Goal: Task Accomplishment & Management: Manage account settings

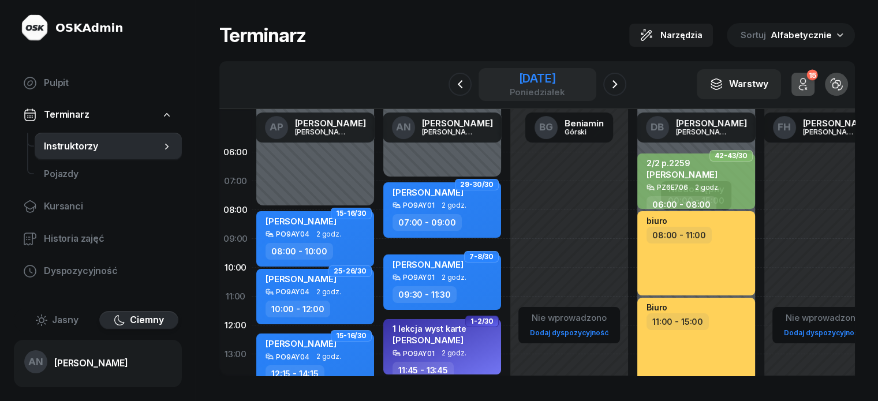
click at [538, 96] on div "poniedziałek" at bounding box center [536, 92] width 55 height 9
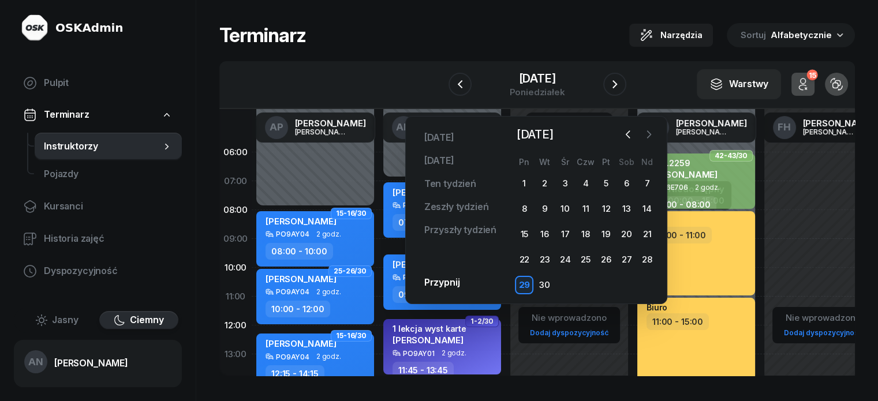
click at [647, 136] on icon "button" at bounding box center [649, 135] width 12 height 12
click at [562, 218] on div "8" at bounding box center [565, 209] width 18 height 18
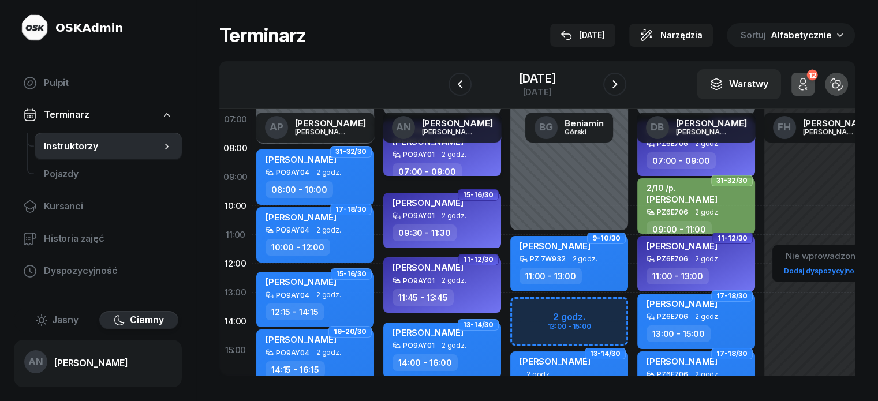
scroll to position [58, 0]
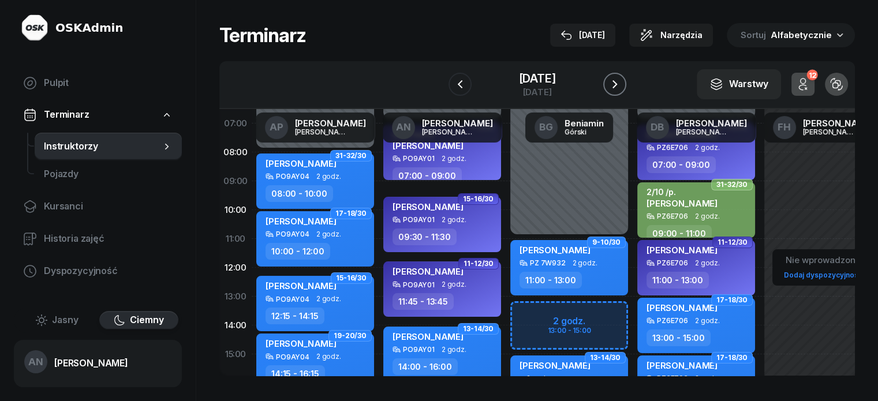
click at [617, 88] on icon "button" at bounding box center [615, 84] width 5 height 8
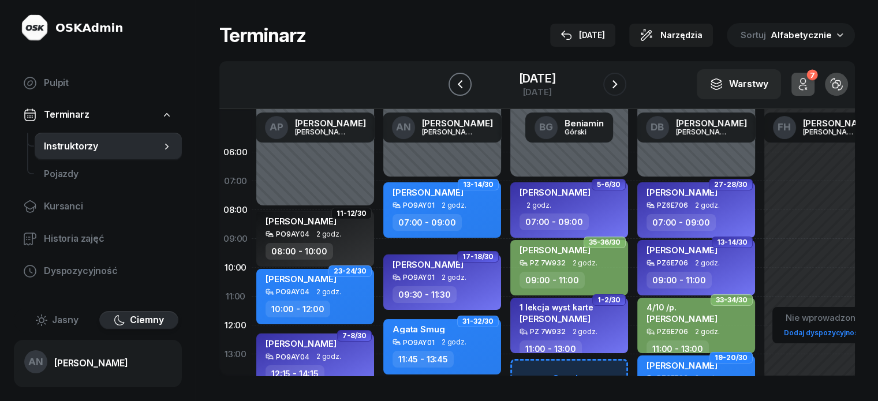
click at [449, 92] on button "button" at bounding box center [460, 84] width 23 height 23
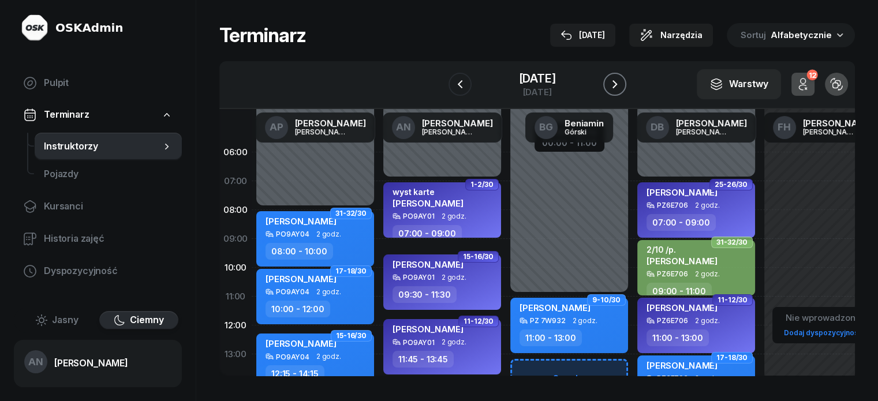
click at [622, 91] on icon "button" at bounding box center [615, 84] width 14 height 14
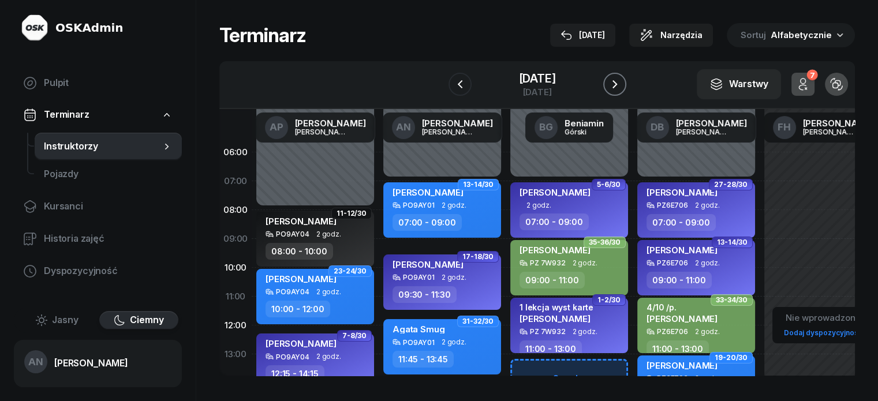
click at [617, 88] on icon "button" at bounding box center [615, 84] width 5 height 8
click at [622, 91] on icon "button" at bounding box center [615, 84] width 14 height 14
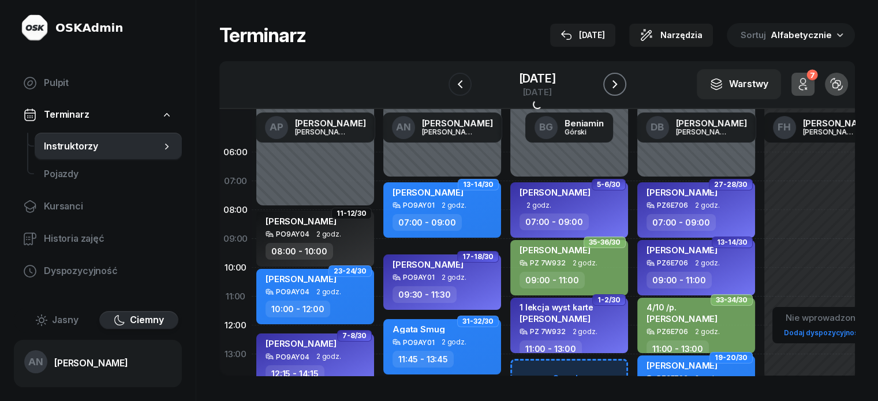
click at [622, 91] on icon "button" at bounding box center [615, 84] width 14 height 14
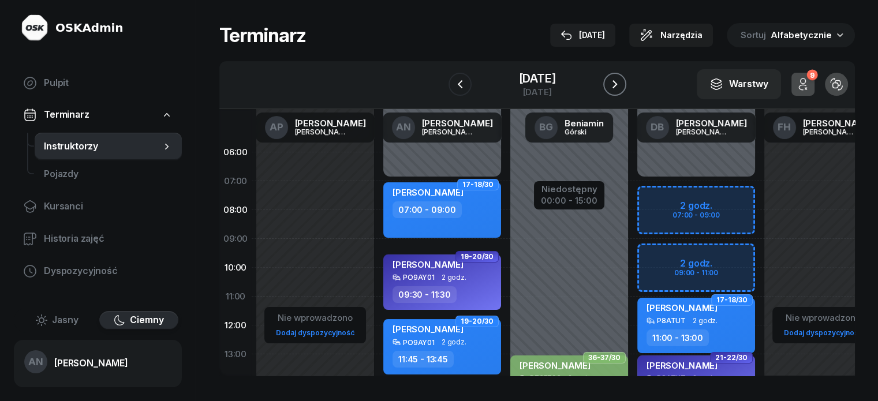
click at [622, 91] on icon "button" at bounding box center [615, 84] width 14 height 14
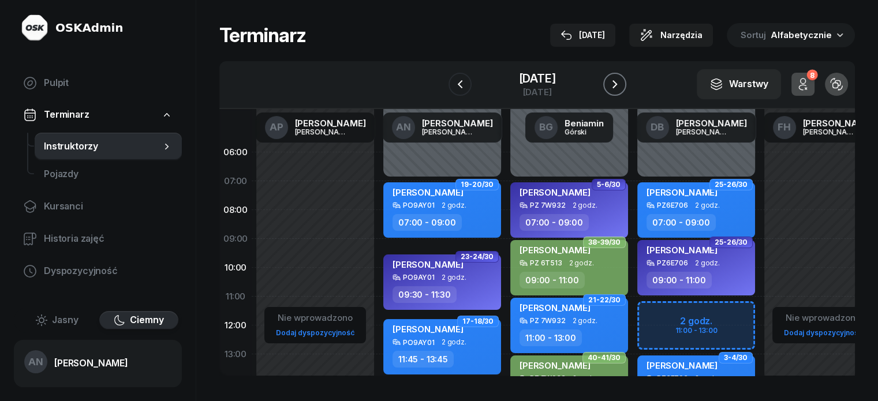
click at [622, 91] on icon "button" at bounding box center [615, 84] width 14 height 14
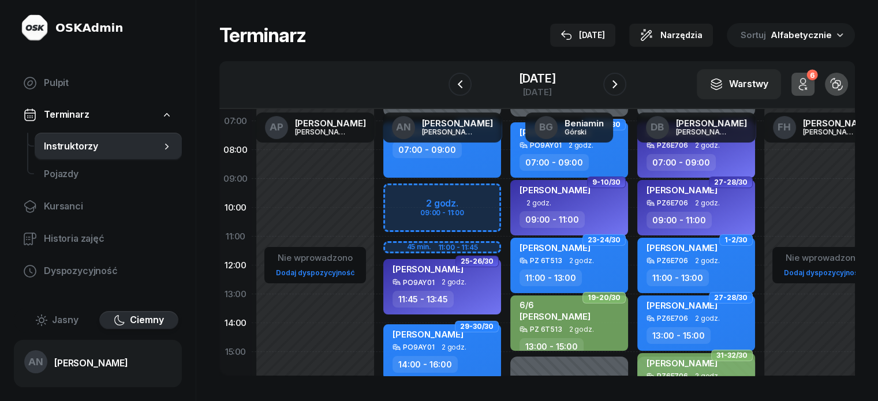
scroll to position [58, 0]
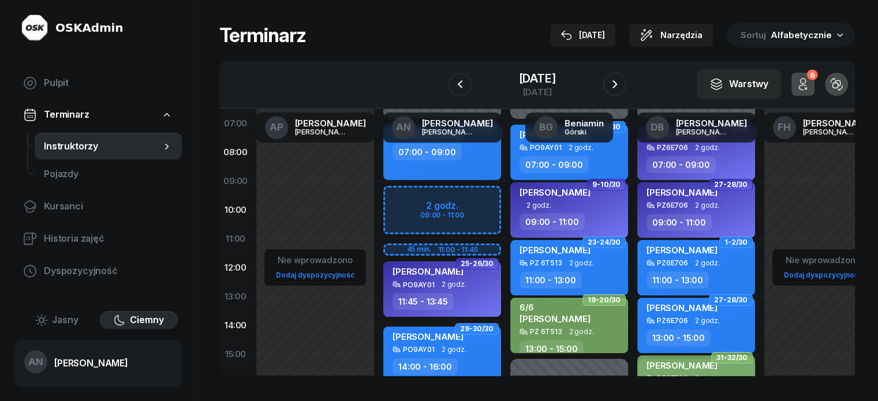
click at [435, 226] on div "Niedostępny 00:00 - 07:00 Niedostępny 16:00 - 23:59 2 godz. 09:00 - 11:00 45 mi…" at bounding box center [442, 354] width 127 height 549
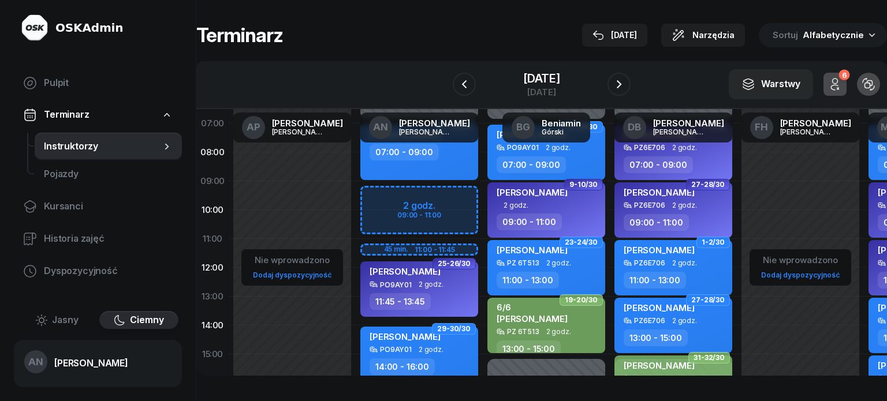
select select "10"
select select "11"
select select "45"
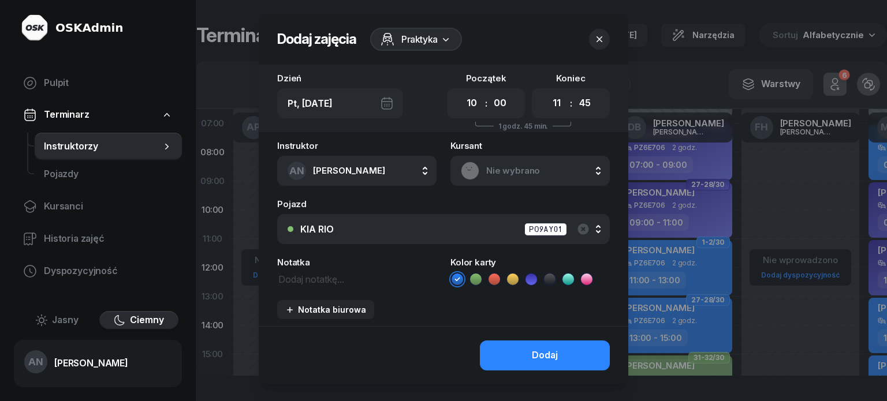
click at [605, 39] on icon "button" at bounding box center [600, 39] width 12 height 12
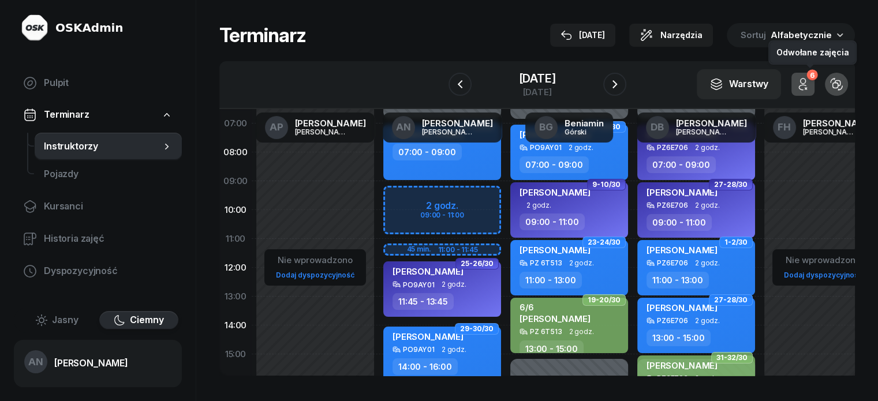
click at [811, 88] on button "6" at bounding box center [803, 84] width 23 height 23
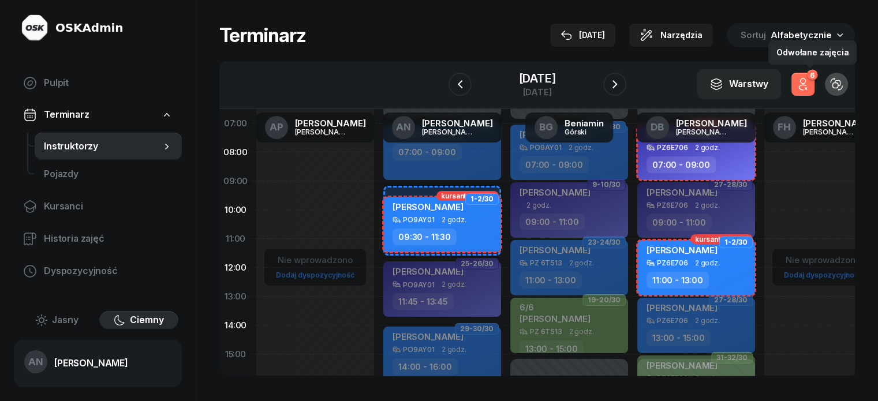
click at [810, 90] on icon "button" at bounding box center [803, 84] width 14 height 14
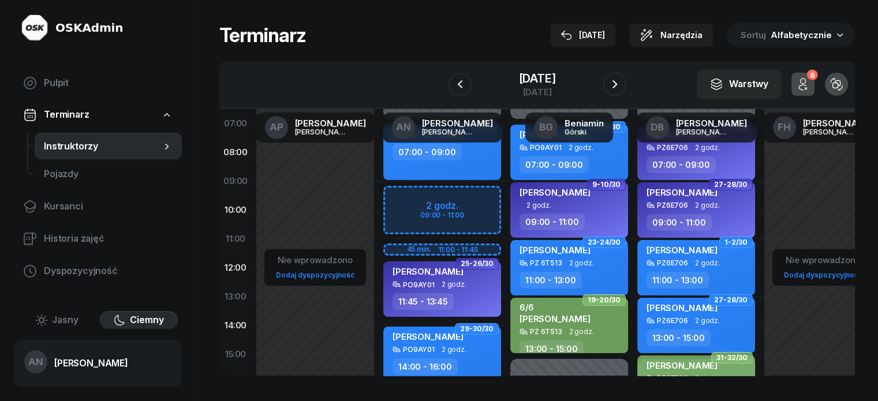
click at [379, 225] on div "Niedostępny 00:00 - 07:00 Niedostępny 16:00 - 23:59 2 godz. 09:00 - 11:00 45 mi…" at bounding box center [442, 354] width 127 height 549
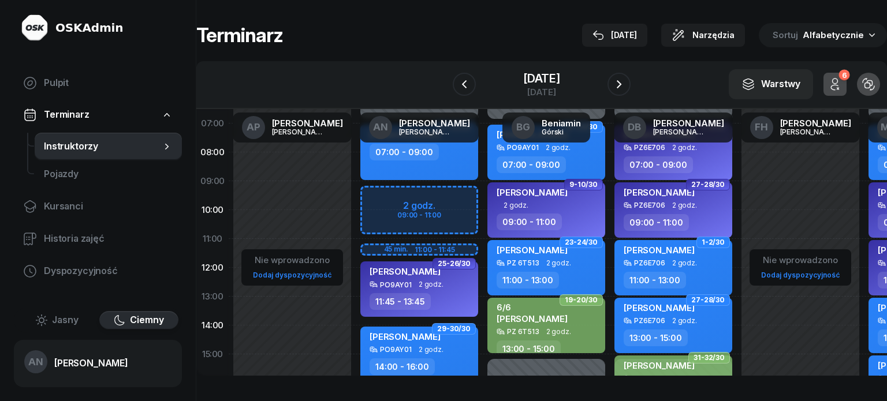
select select "10"
select select "11"
select select "45"
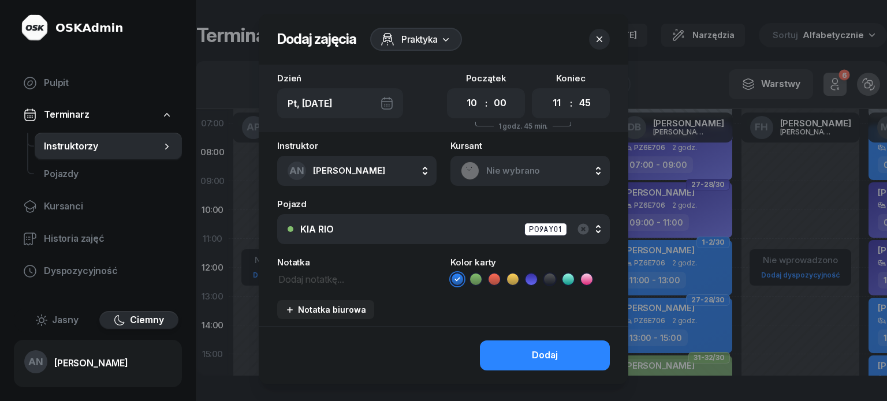
click at [513, 285] on icon at bounding box center [513, 280] width 12 height 12
click at [282, 286] on textarea at bounding box center [356, 278] width 159 height 15
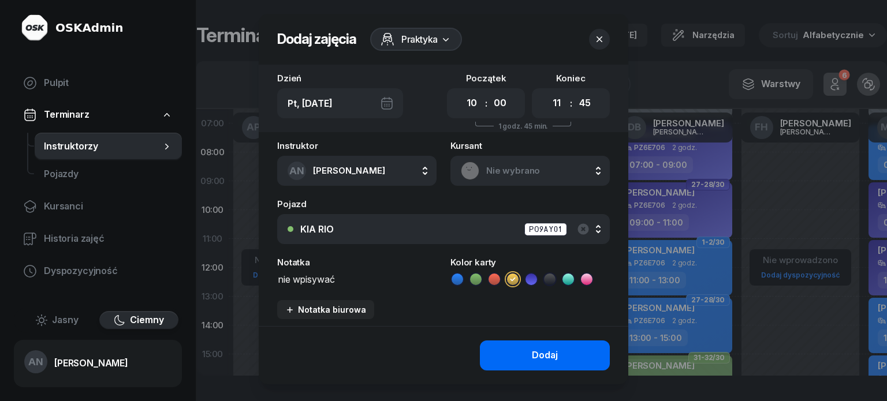
type textarea "nie wpisywać"
click at [528, 371] on button "Dodaj" at bounding box center [545, 356] width 130 height 30
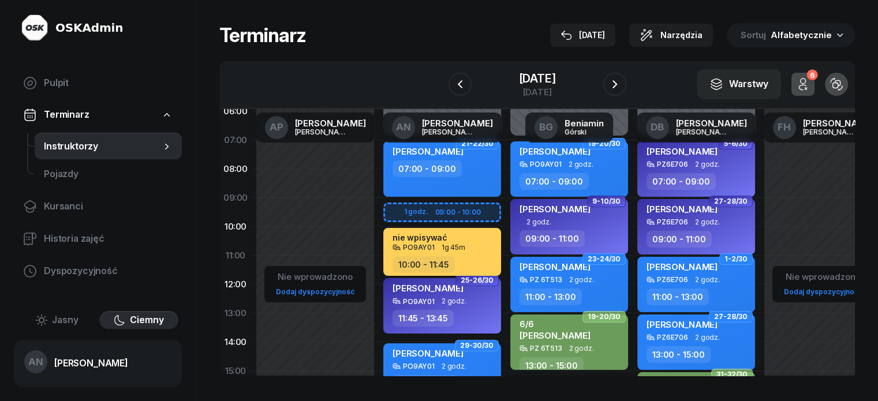
scroll to position [0, 0]
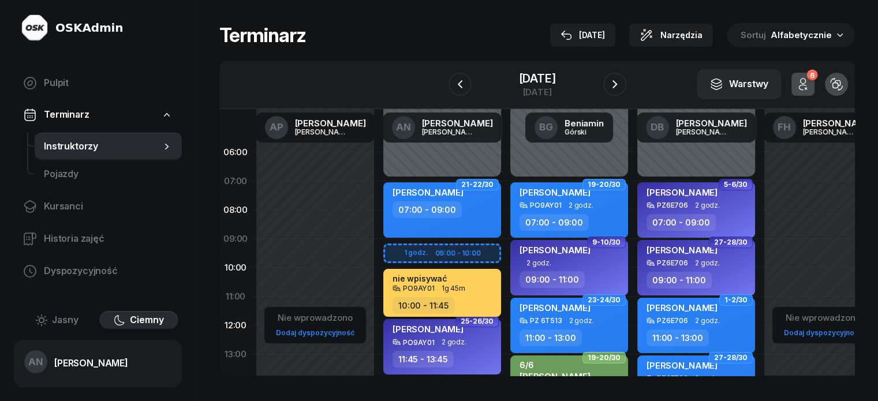
click at [443, 310] on div "10:00 - 11:45" at bounding box center [444, 305] width 102 height 17
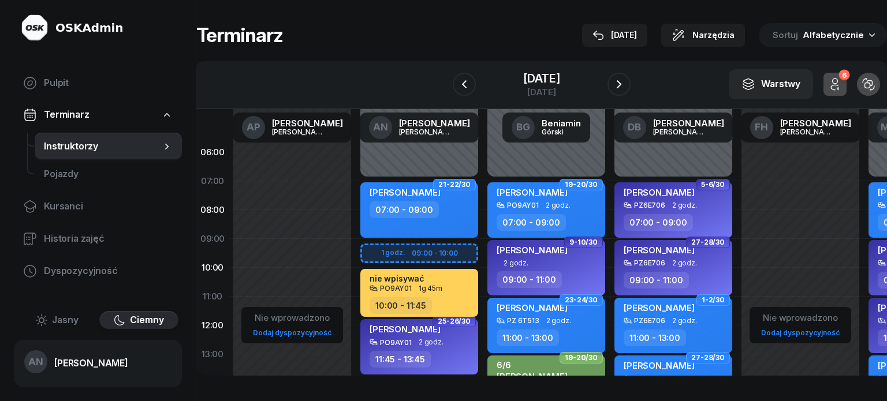
select select "10"
select select "11"
select select "45"
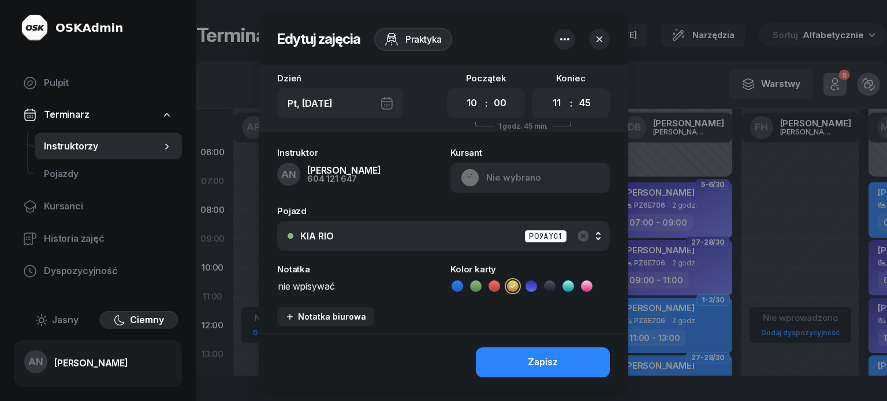
click at [327, 293] on textarea "nie wpisywać" at bounding box center [356, 285] width 159 height 15
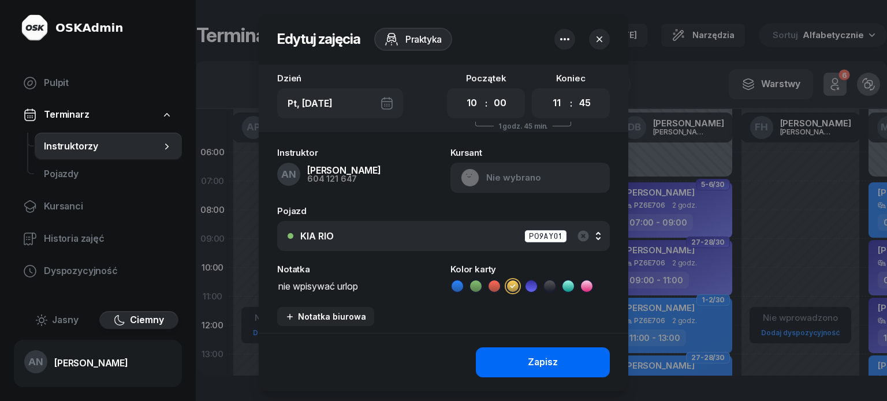
type textarea "nie wpisywać urlop"
click at [558, 370] on div "Zapisz" at bounding box center [543, 362] width 30 height 15
click at [550, 378] on button "Zapisz" at bounding box center [543, 363] width 134 height 30
click at [548, 370] on div "Zapisz" at bounding box center [543, 362] width 30 height 15
click at [572, 46] on icon "button" at bounding box center [565, 39] width 14 height 14
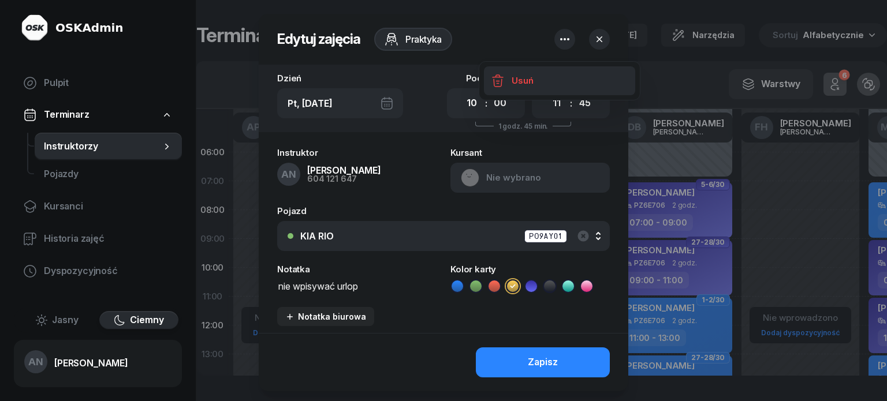
click at [528, 79] on div "Usuń" at bounding box center [522, 80] width 21 height 15
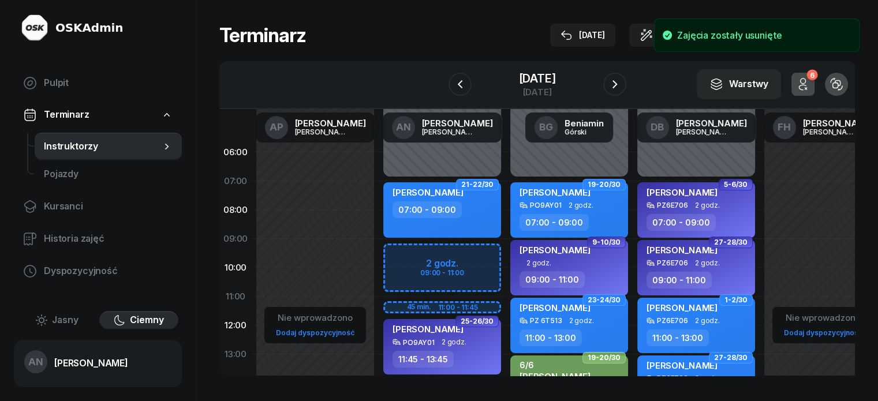
select select "09"
select select "11"
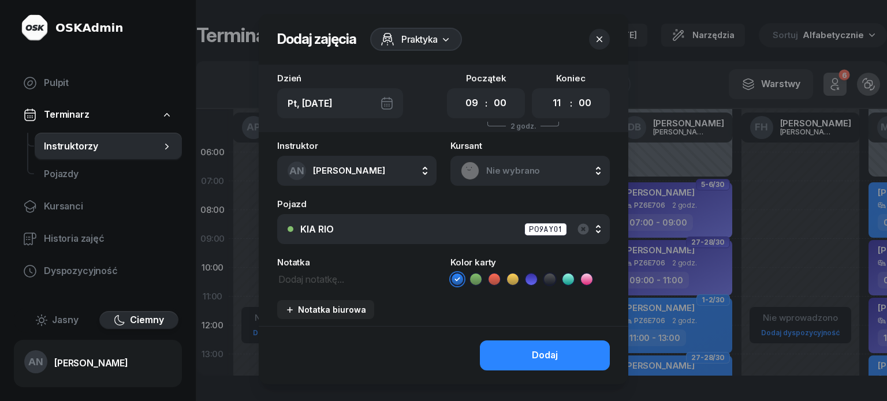
click at [515, 281] on icon at bounding box center [512, 279] width 5 height 4
click at [310, 286] on textarea at bounding box center [356, 278] width 159 height 15
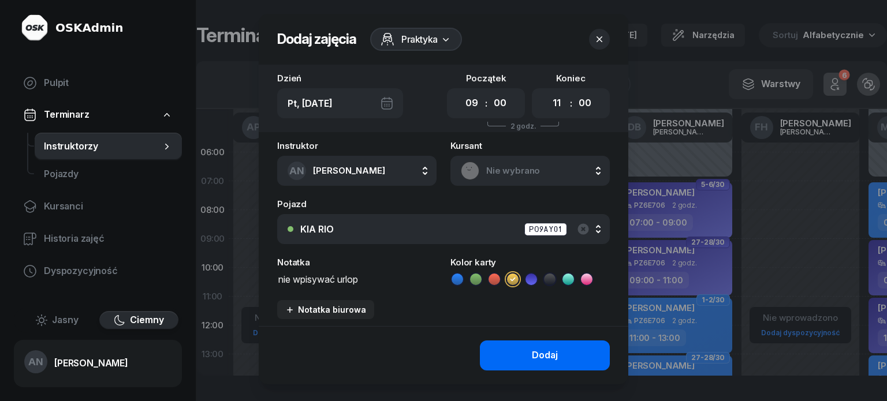
type textarea "nie wpisywać urlop"
click at [531, 371] on button "Dodaj" at bounding box center [545, 356] width 130 height 30
